Goal: Information Seeking & Learning: Learn about a topic

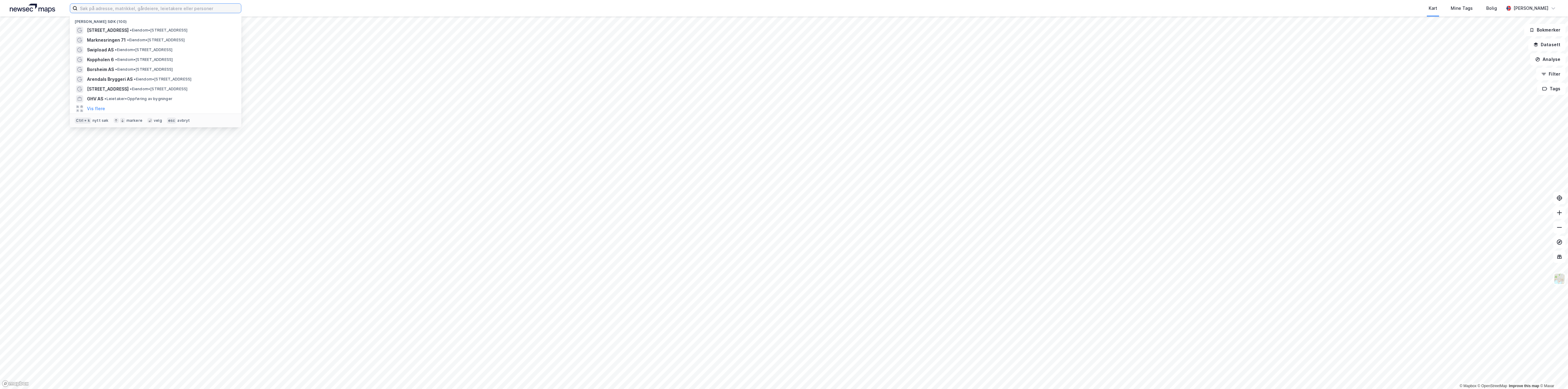
click at [163, 9] on input at bounding box center [159, 8] width 164 height 9
paste input "[STREET_ADDRESS]"
type input "[STREET_ADDRESS]"
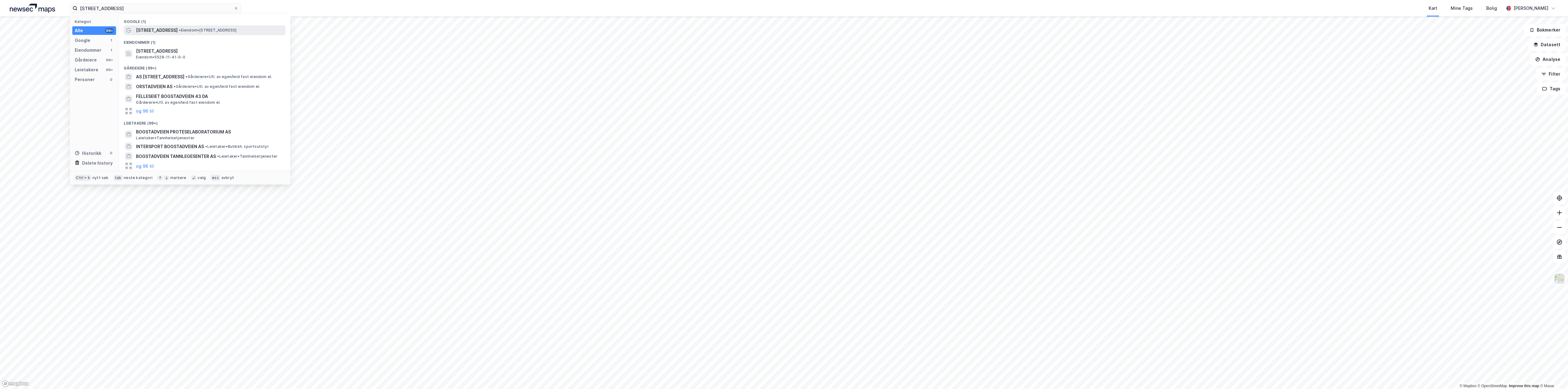
click at [173, 28] on span "[STREET_ADDRESS]" at bounding box center [156, 30] width 41 height 7
